Goal: Book appointment/travel/reservation

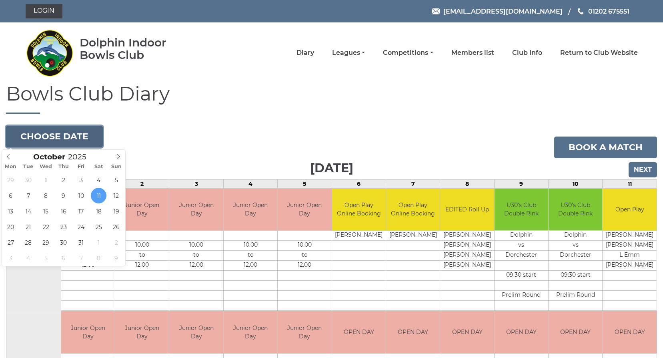
click at [68, 137] on button "Choose date" at bounding box center [54, 137] width 97 height 22
type input "2025-10-13"
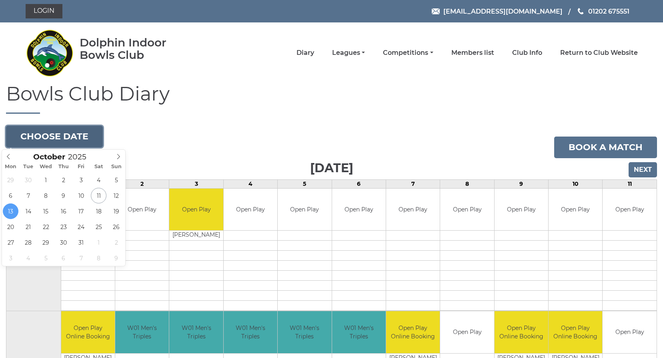
click at [53, 138] on button "Choose date" at bounding box center [54, 137] width 97 height 22
type input "2025-10-16"
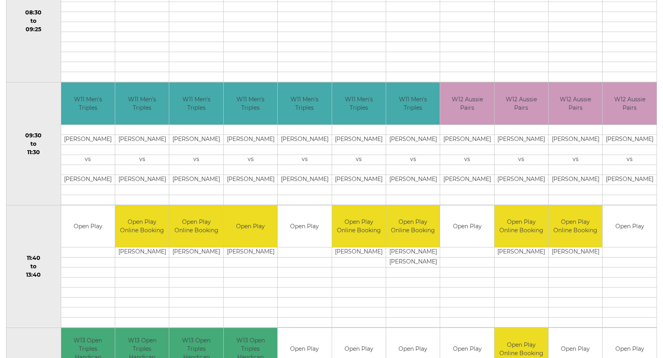
scroll to position [80, 0]
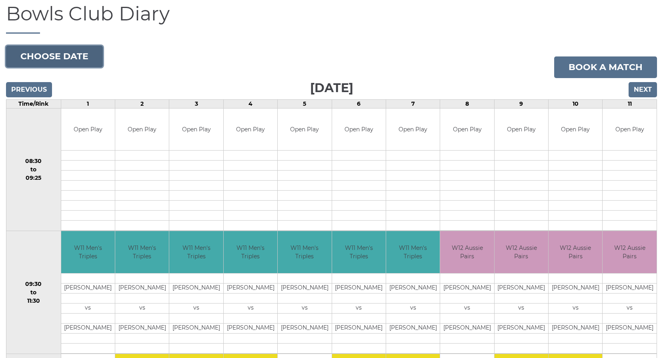
click at [44, 54] on button "Choose date" at bounding box center [54, 57] width 97 height 22
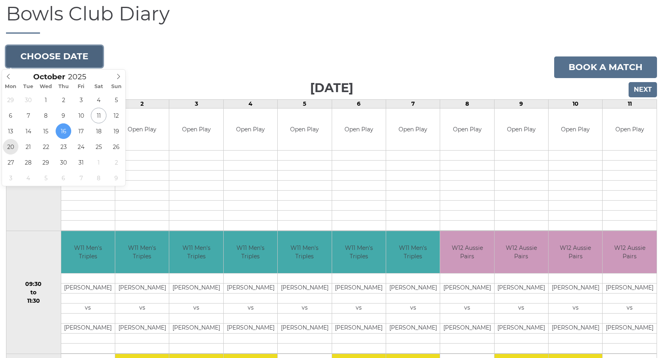
type input "2025-10-20"
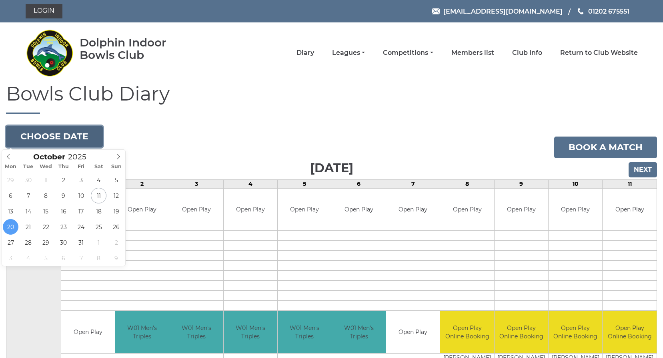
click at [29, 132] on button "Choose date" at bounding box center [54, 137] width 97 height 22
type input "2025-10-23"
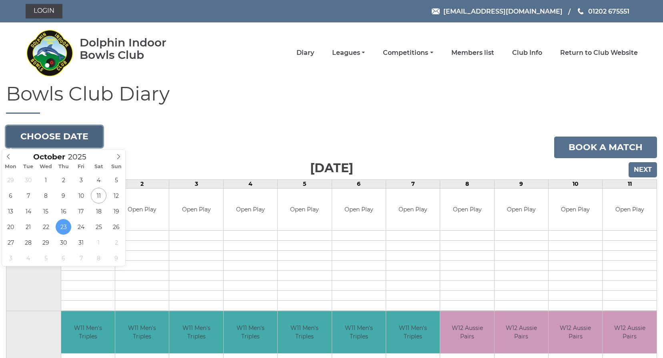
click at [43, 132] on button "Choose date" at bounding box center [54, 137] width 97 height 22
type input "[DATE]"
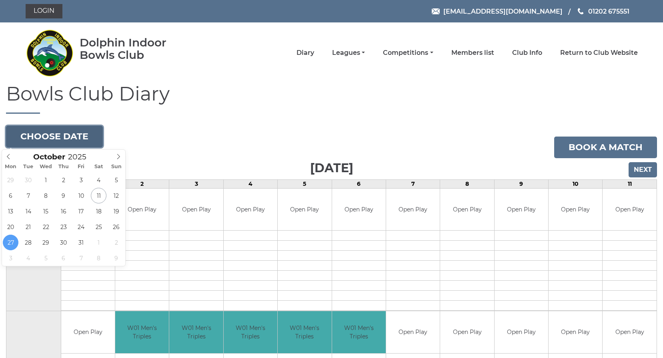
click at [87, 136] on button "Choose date" at bounding box center [54, 137] width 97 height 22
type input "[DATE]"
